Goal: Communication & Community: Answer question/provide support

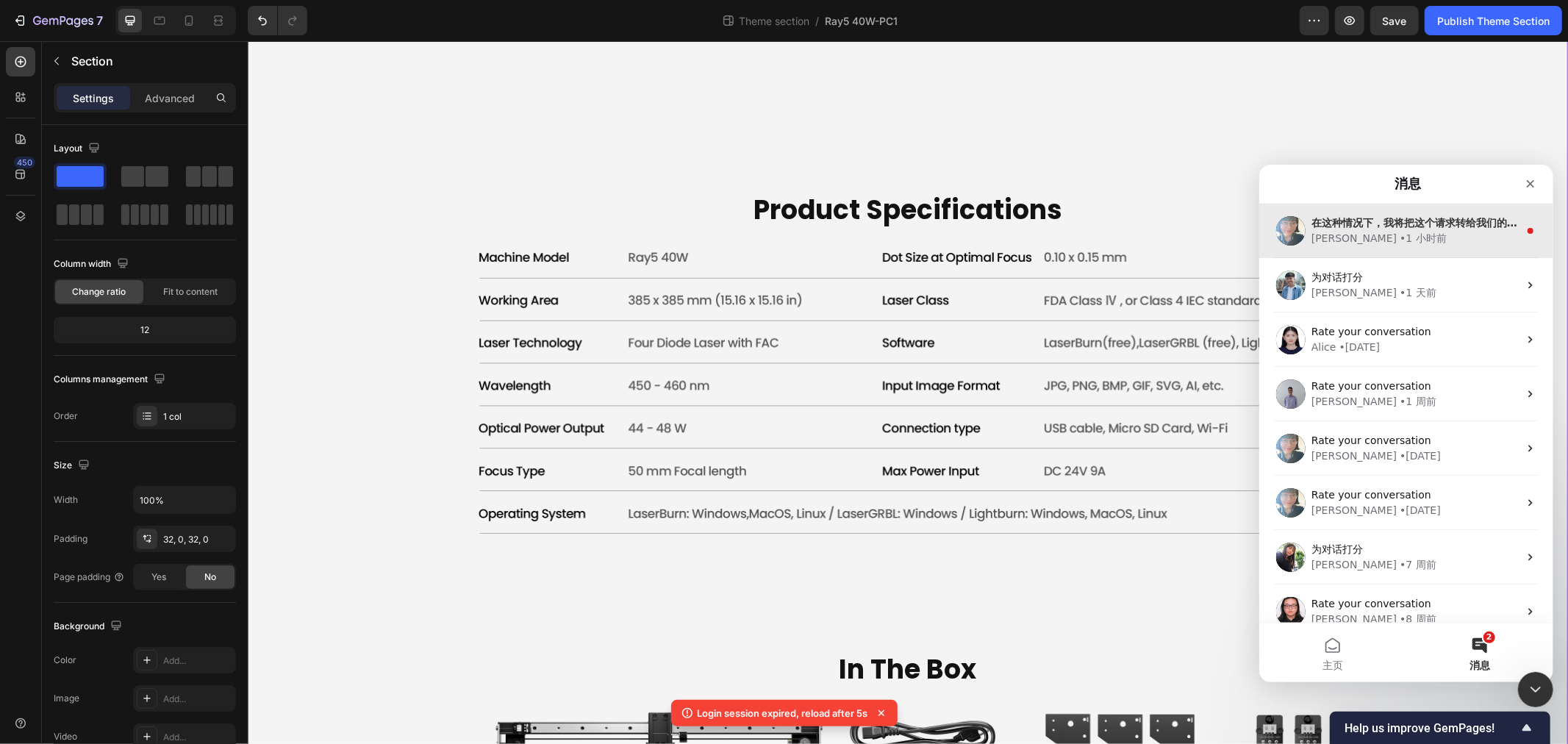
click at [1399, 238] on div "• 1 小时前" at bounding box center [1422, 237] width 47 height 15
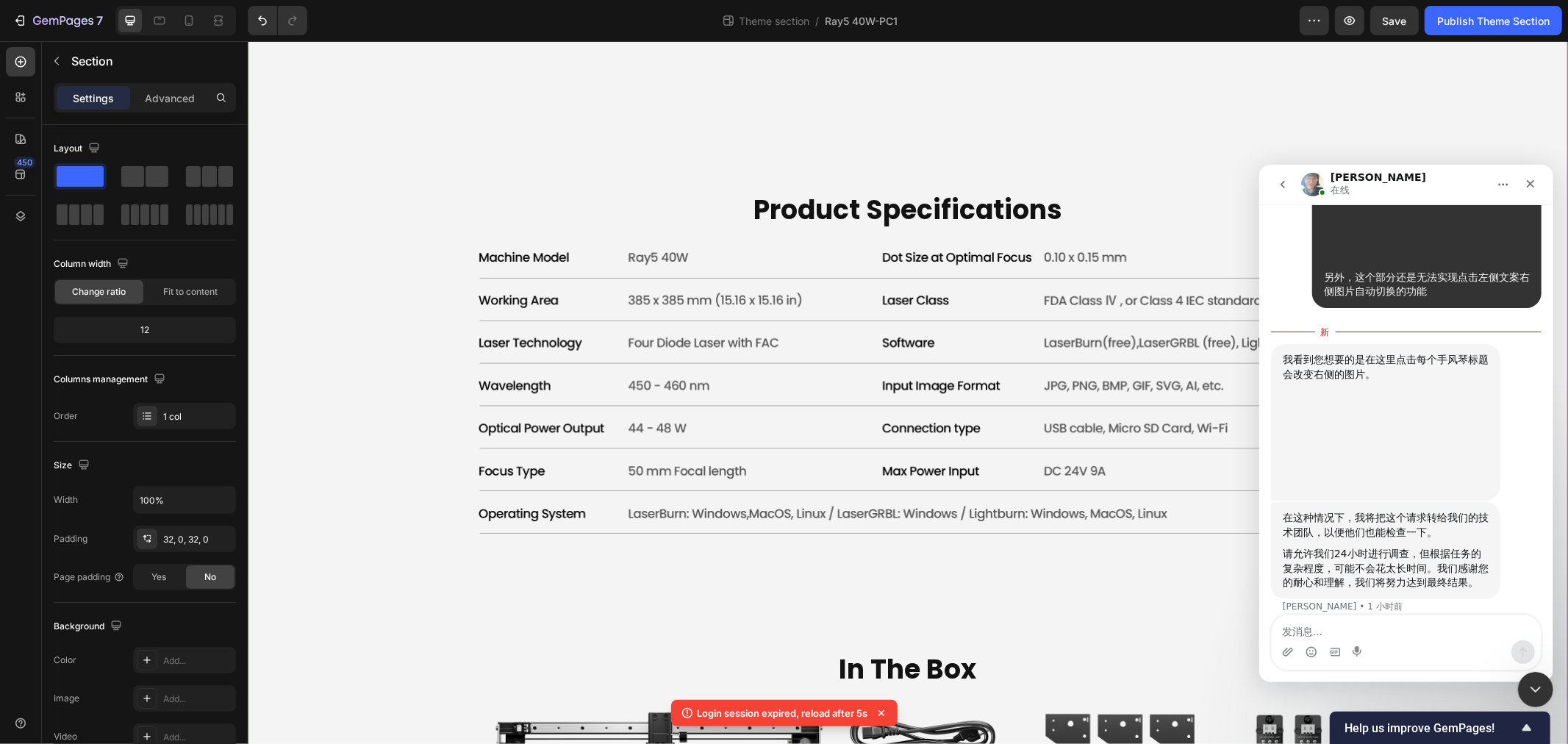
scroll to position [1828, 0]
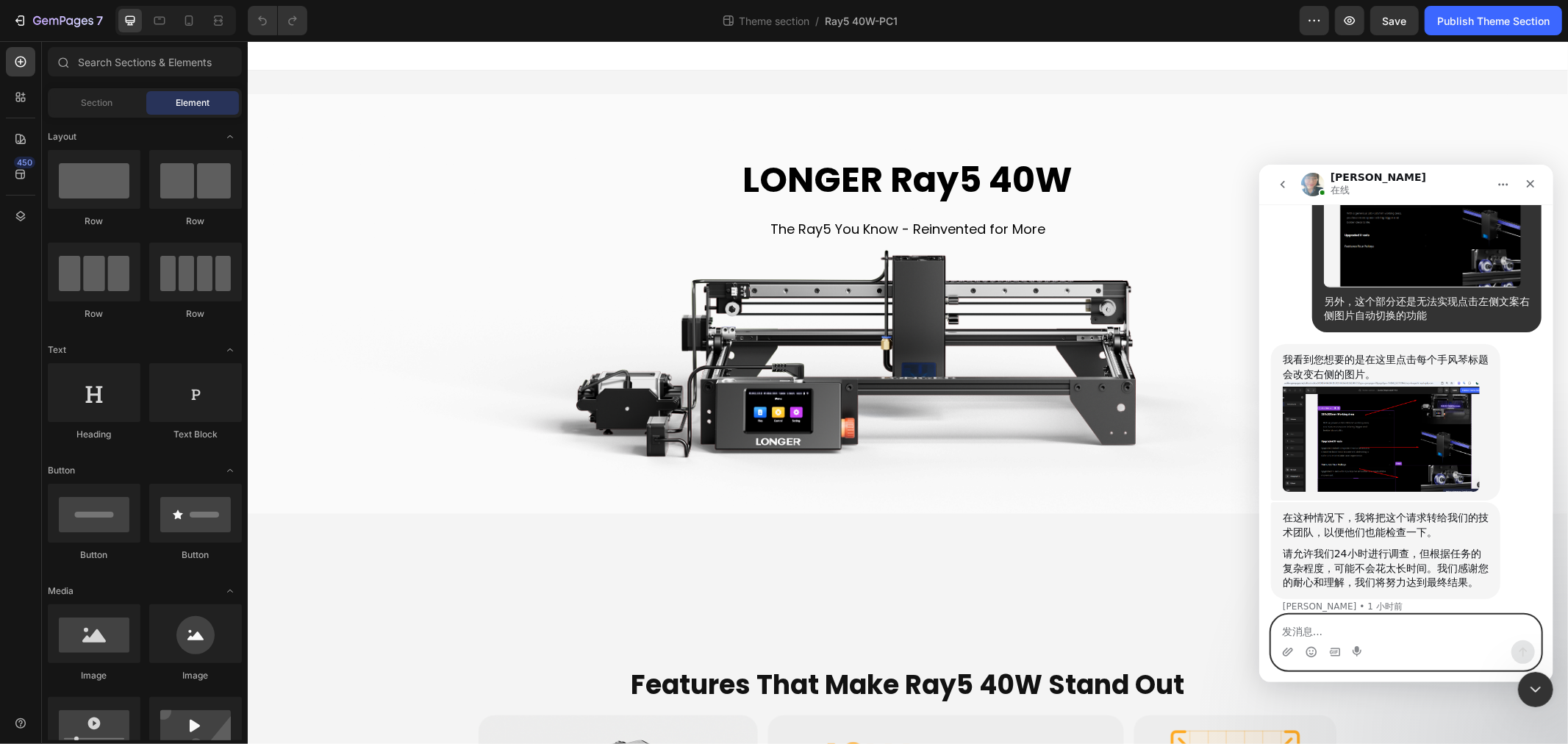
scroll to position [1804, 0]
click at [1388, 554] on div "请允许我们24小时进行调查，但根据任务的复杂程度，可能不会花太长时间。我们感谢您的耐心和理解，我们将努力达到最终结果。" at bounding box center [1385, 569] width 206 height 43
click at [1473, 517] on div "在这种情况下，我将把这个请求转给我们的技术团队，以便他们也能检查一下。" at bounding box center [1385, 525] width 206 height 29
click at [1389, 621] on textarea "发消息..." at bounding box center [1405, 627] width 269 height 25
